Goal: Task Accomplishment & Management: Manage account settings

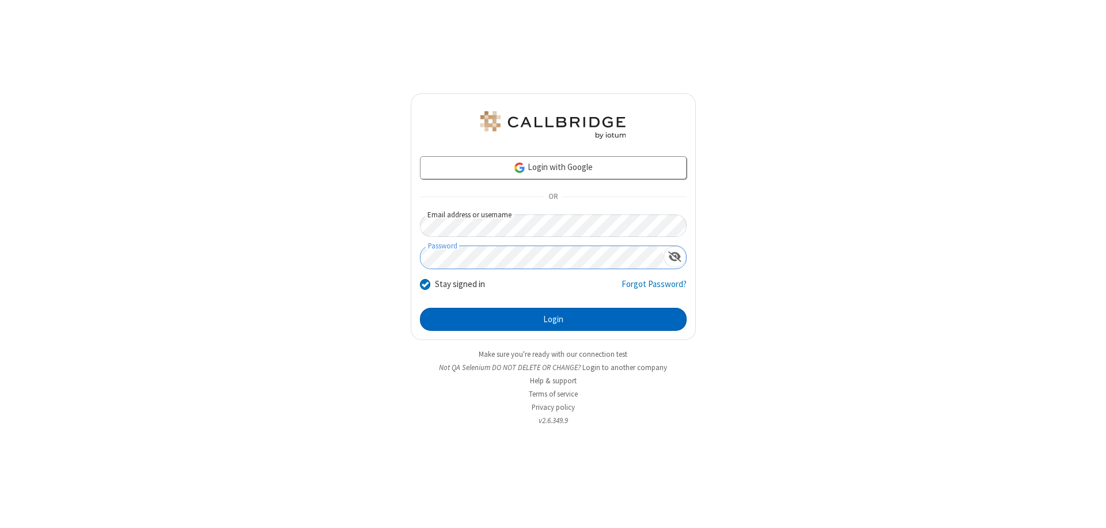
click at [553, 319] on button "Login" at bounding box center [553, 319] width 267 height 23
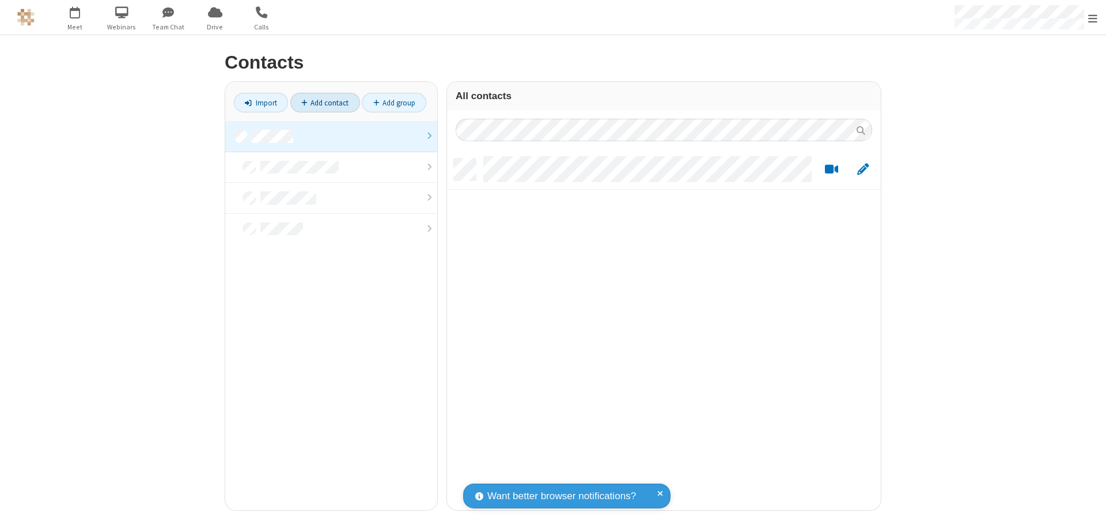
click at [325, 103] on link "Add contact" at bounding box center [325, 103] width 70 height 20
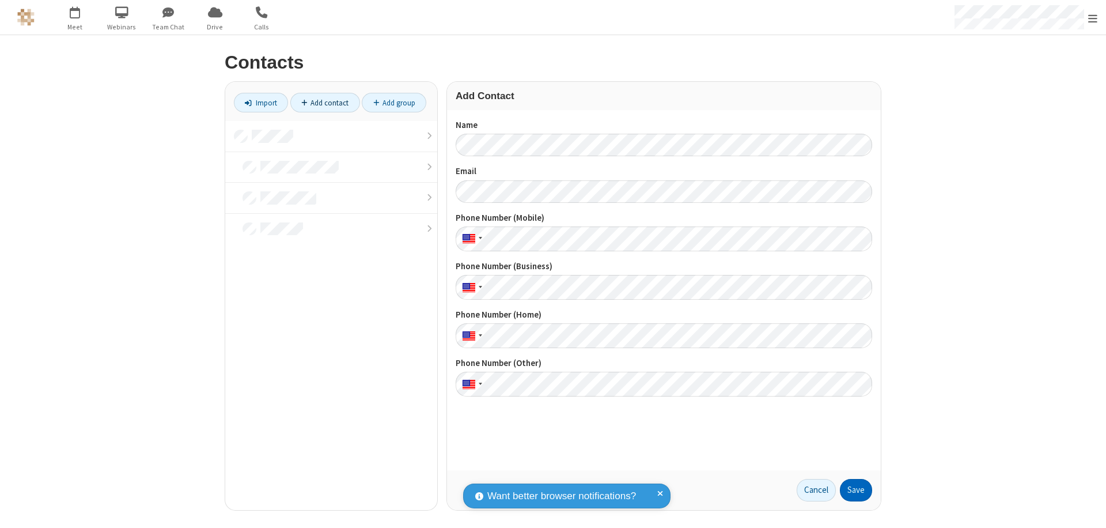
click at [856, 490] on button "Save" at bounding box center [856, 490] width 32 height 23
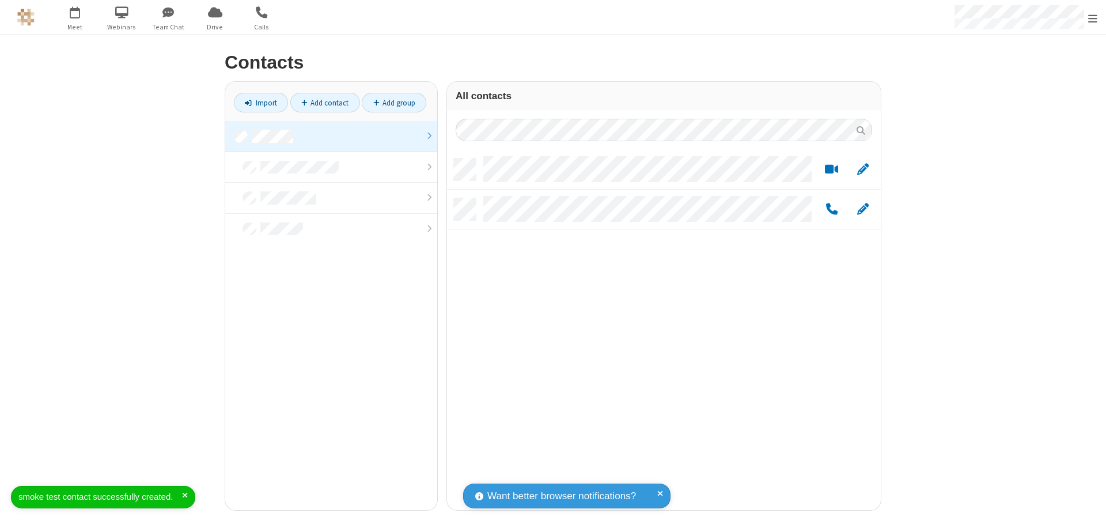
scroll to position [351, 425]
